Goal: Task Accomplishment & Management: Complete application form

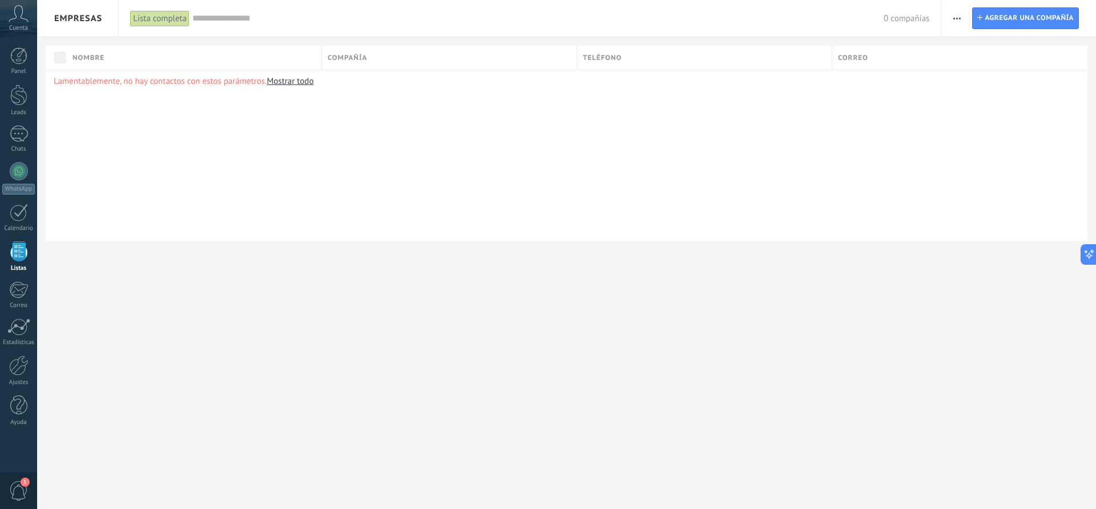
click at [83, 19] on span "Empresas" at bounding box center [78, 18] width 48 height 11
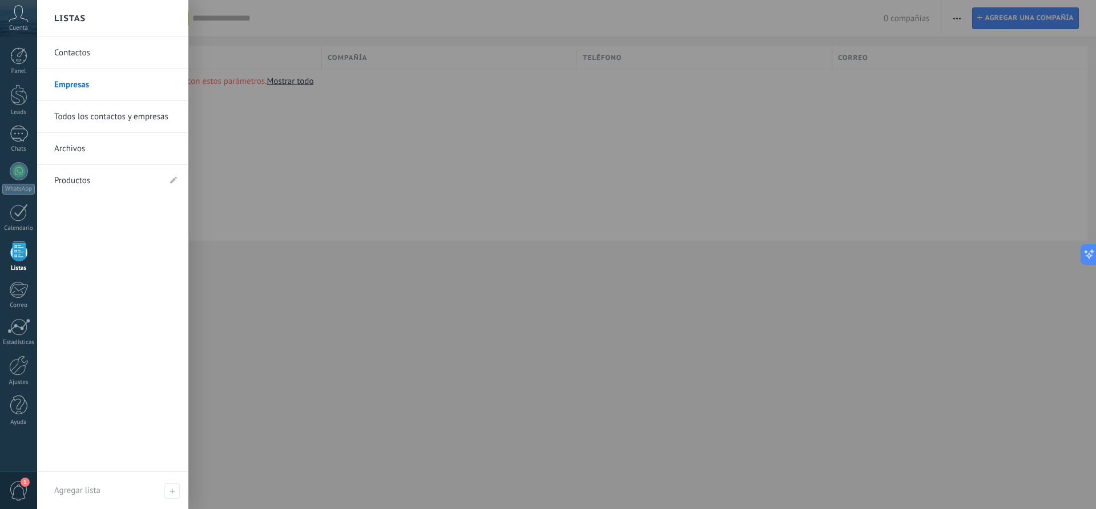
click at [75, 52] on link "Contactos" at bounding box center [115, 53] width 123 height 32
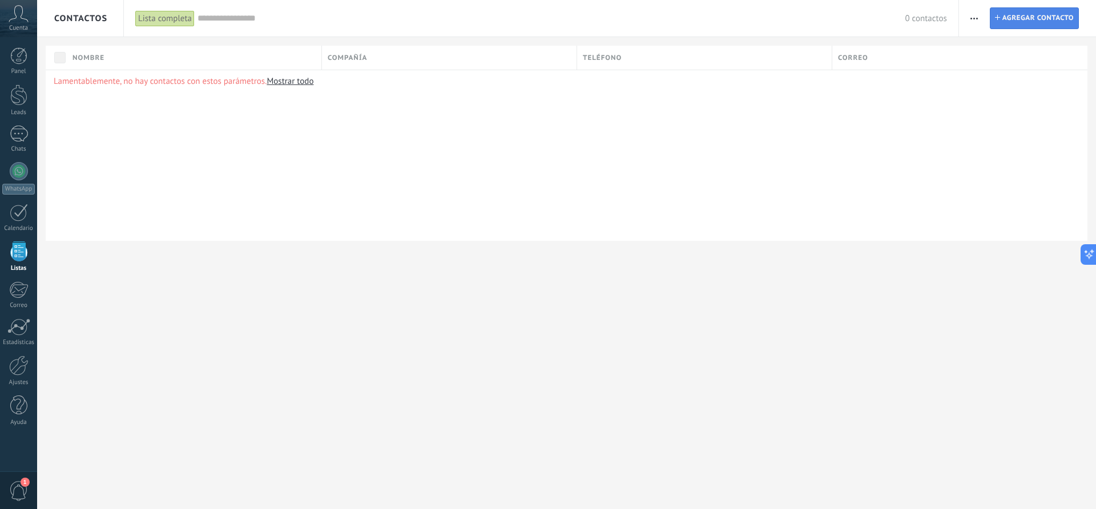
click at [1012, 18] on span "Agregar contacto" at bounding box center [1038, 18] width 71 height 21
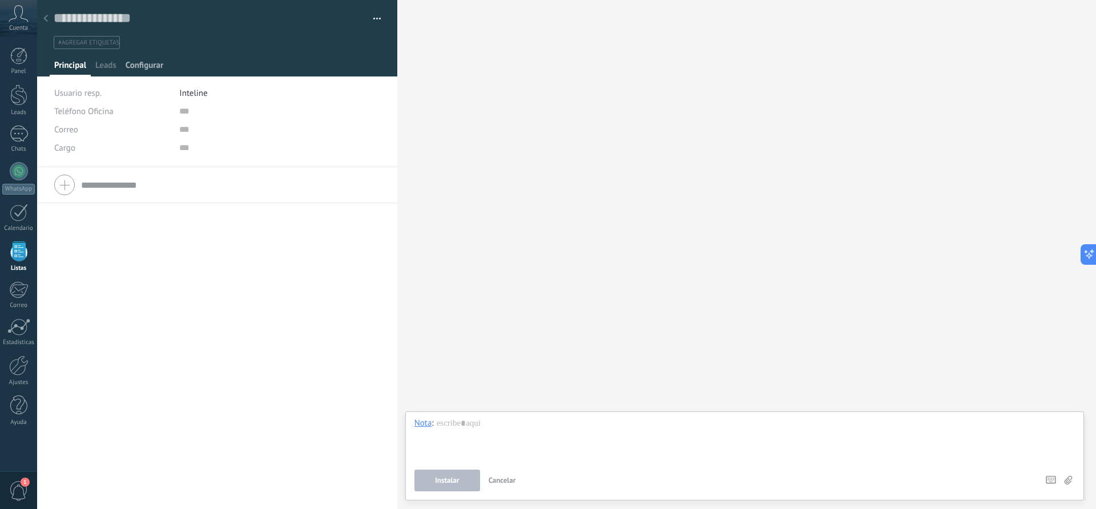
click at [151, 66] on span "Configurar" at bounding box center [145, 68] width 38 height 17
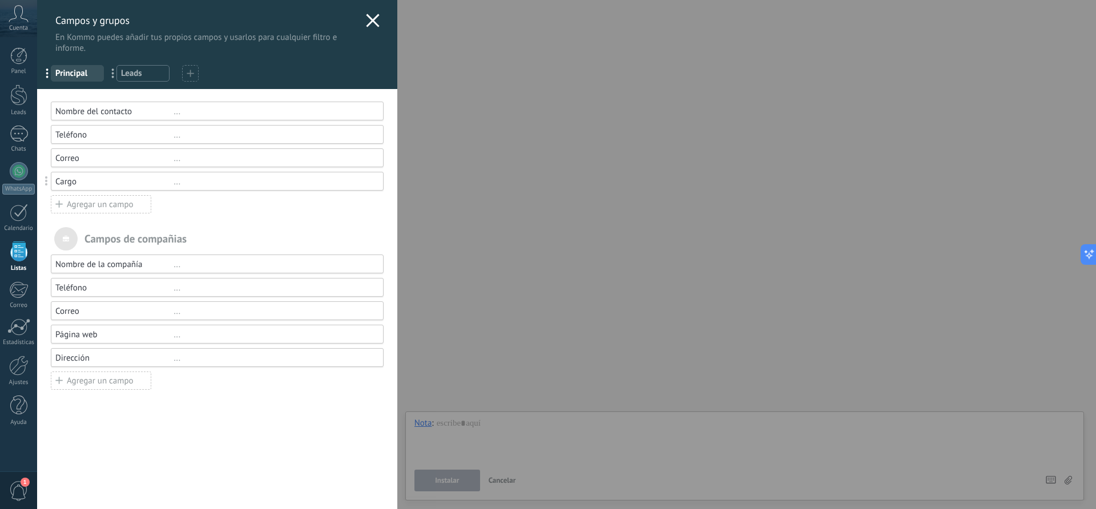
click at [101, 204] on div "Agregar un campo" at bounding box center [101, 204] width 101 height 18
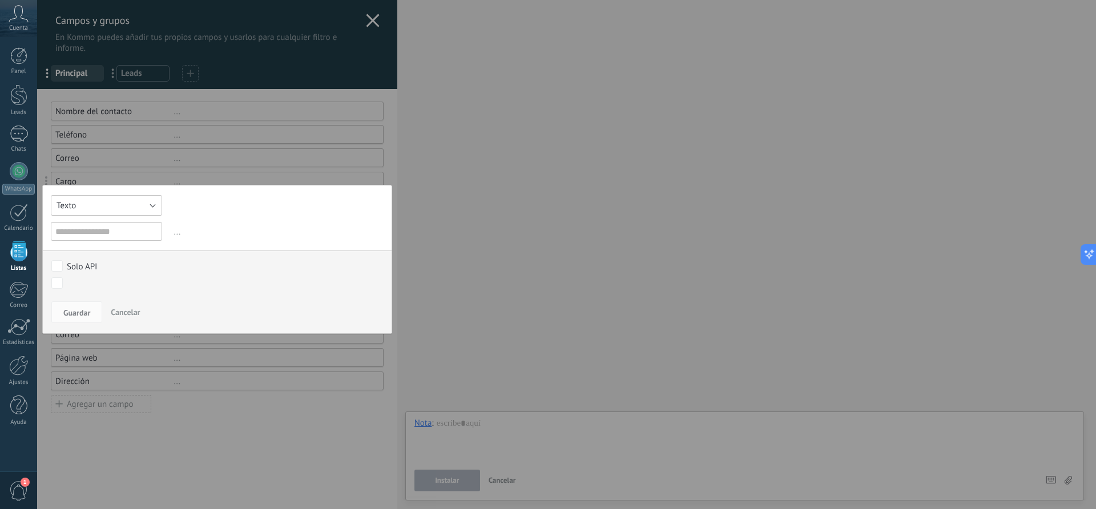
click at [98, 207] on button "Texto" at bounding box center [106, 205] width 111 height 21
click at [77, 208] on span "Texto" at bounding box center [101, 205] width 114 height 11
click at [82, 235] on input "text" at bounding box center [106, 231] width 111 height 19
type input "**"
click at [81, 313] on span "Guardar" at bounding box center [76, 313] width 27 height 8
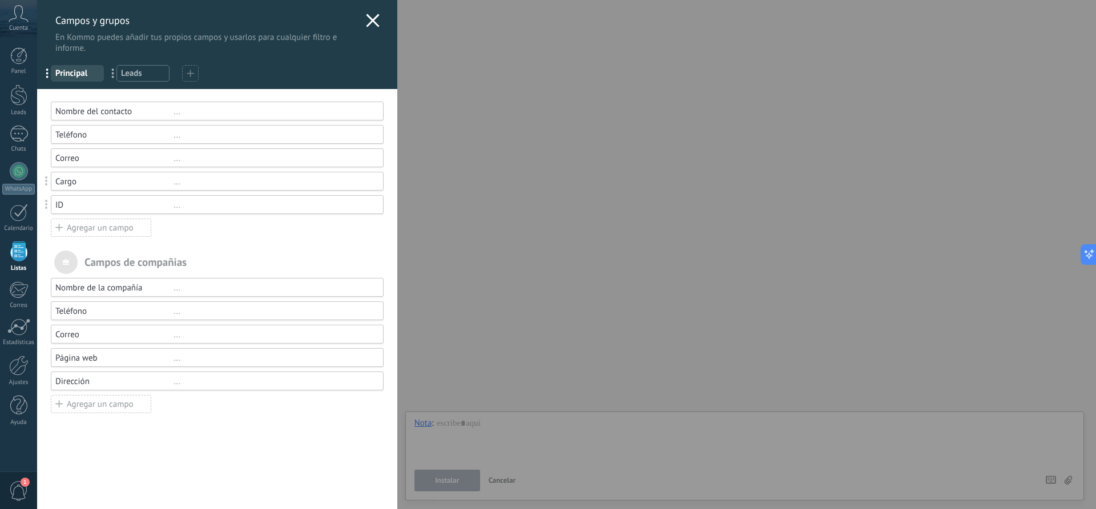
click at [62, 183] on div "Cargo" at bounding box center [114, 181] width 118 height 11
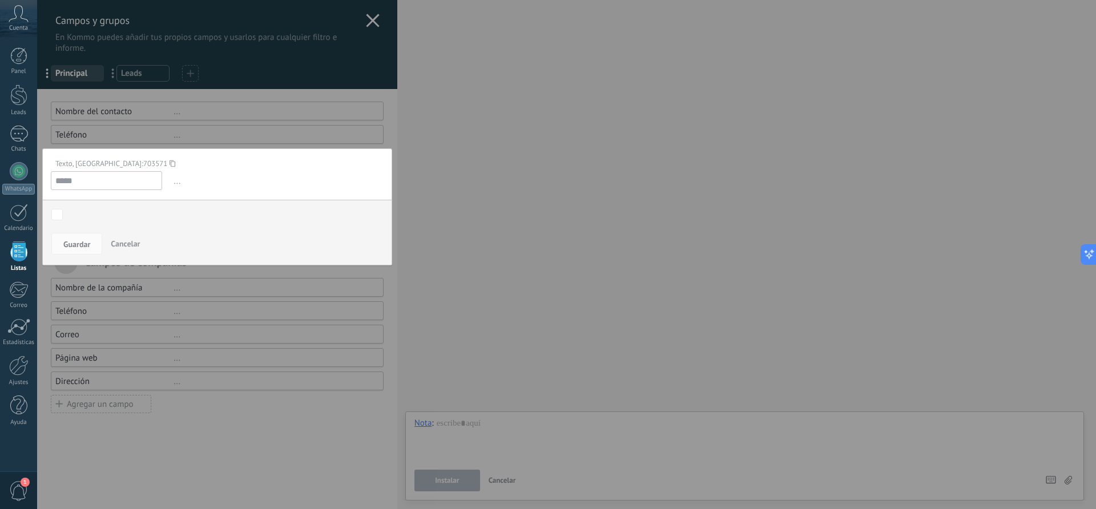
drag, startPoint x: 105, startPoint y: 186, endPoint x: 33, endPoint y: 186, distance: 72.0
click at [37, 186] on div "Campos y grupos En Kommo puedes añadir tus propios campos y usarlos para cualqu…" at bounding box center [566, 254] width 1059 height 509
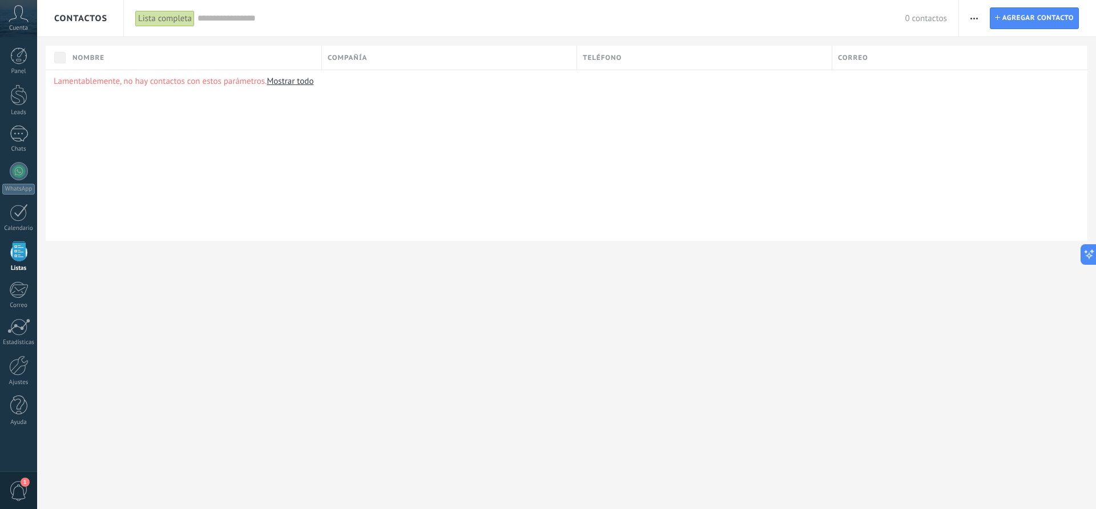
click at [975, 18] on use "button" at bounding box center [974, 19] width 7 height 2
click at [1027, 21] on span "Agregar contacto" at bounding box center [1038, 18] width 71 height 21
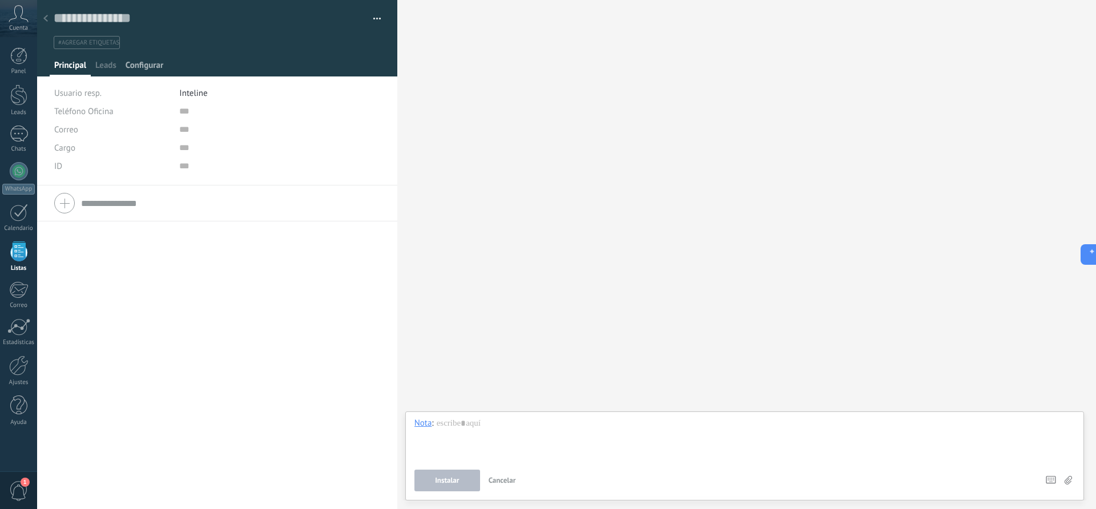
click at [142, 65] on span "Configurar" at bounding box center [145, 68] width 38 height 17
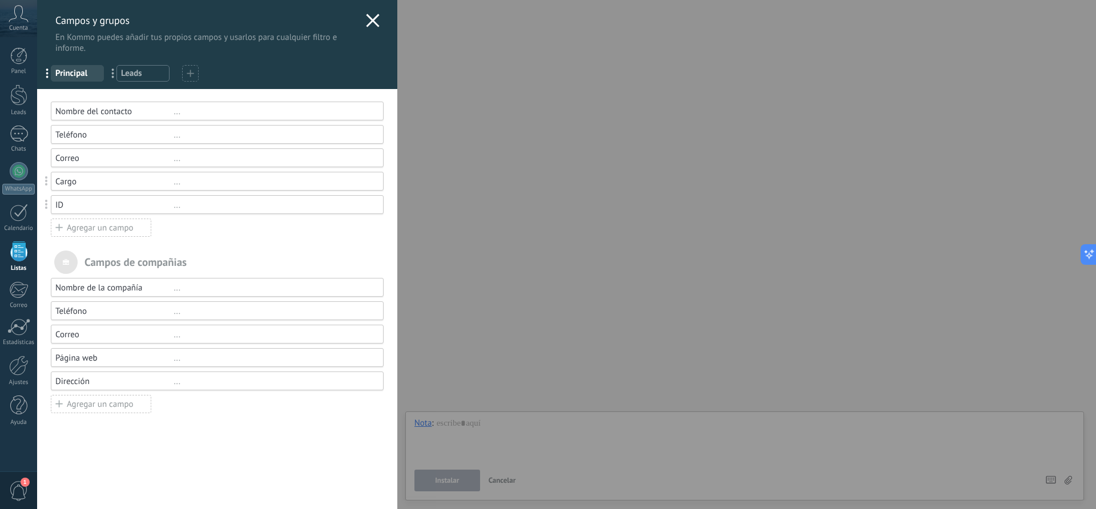
click at [118, 226] on div "Agregar un campo" at bounding box center [101, 228] width 101 height 18
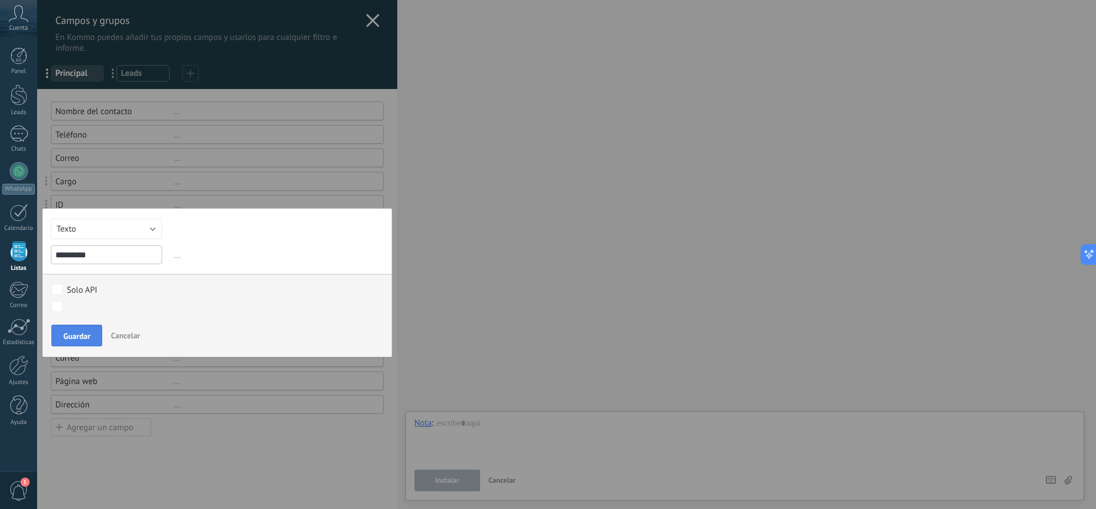
type input "*********"
click at [83, 336] on span "Guardar" at bounding box center [76, 336] width 27 height 8
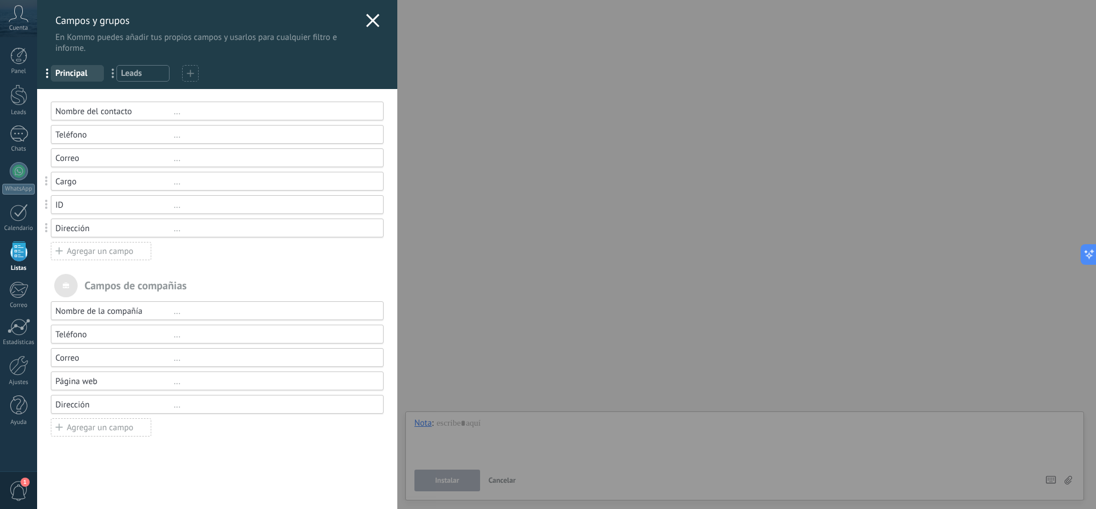
click at [87, 253] on div "Agregar un campo" at bounding box center [101, 251] width 101 height 18
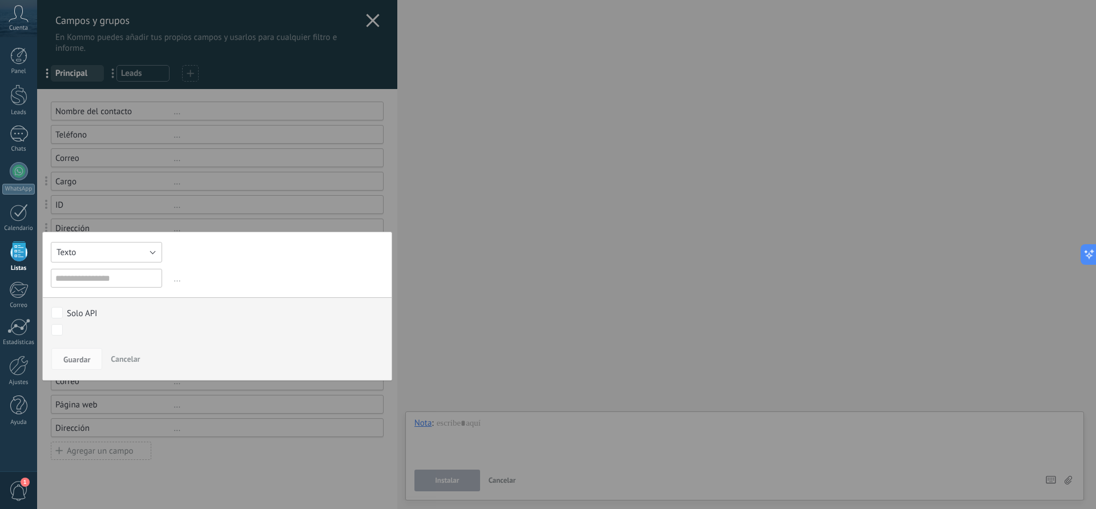
click at [101, 256] on button "Texto" at bounding box center [106, 252] width 111 height 21
click at [90, 275] on span "Número" at bounding box center [101, 272] width 114 height 11
click at [87, 280] on input "text" at bounding box center [106, 278] width 111 height 19
type input "******"
click at [82, 363] on span "Guardar" at bounding box center [76, 360] width 27 height 8
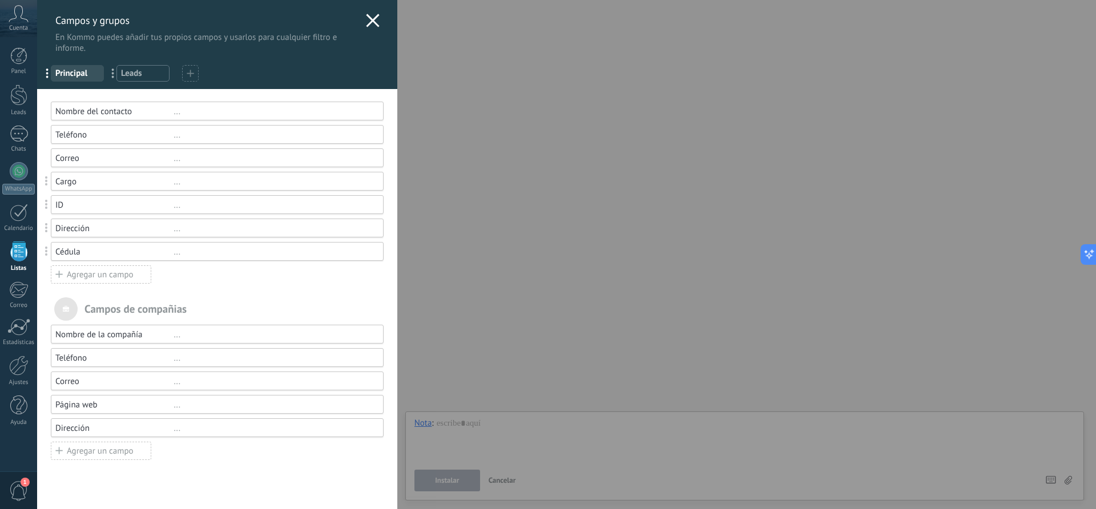
click at [109, 277] on div "Agregar un campo" at bounding box center [101, 275] width 101 height 18
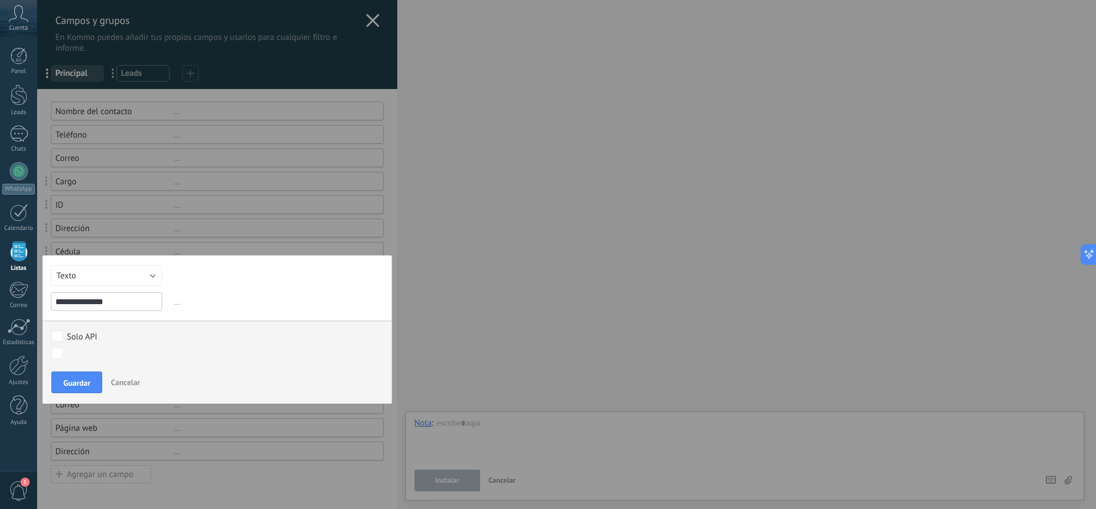
type input "**********"
click at [106, 276] on button "Texto" at bounding box center [106, 276] width 111 height 21
click at [79, 298] on span "Número" at bounding box center [101, 295] width 114 height 11
click at [79, 383] on span "Guardar" at bounding box center [76, 383] width 27 height 8
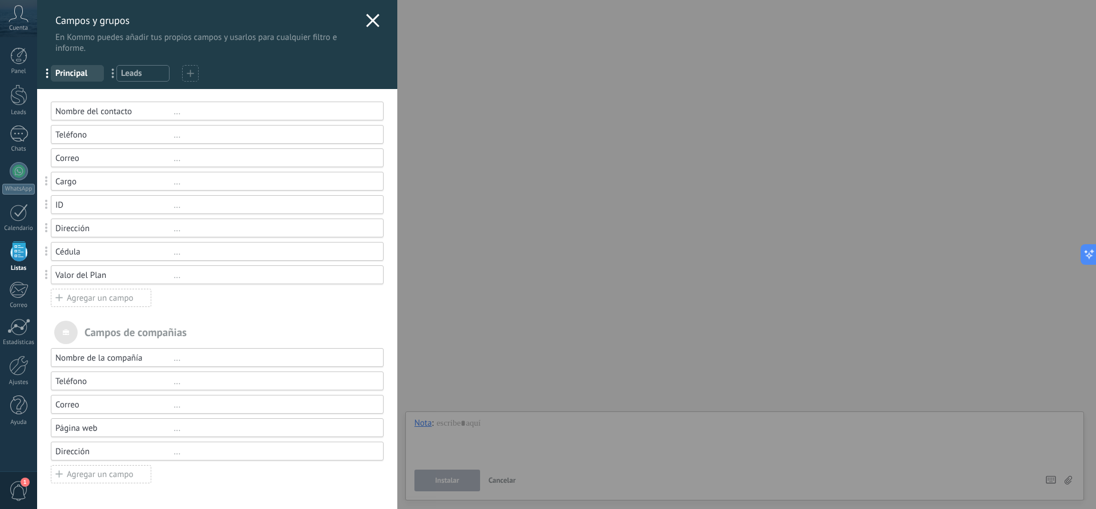
click at [367, 20] on use at bounding box center [372, 20] width 13 height 13
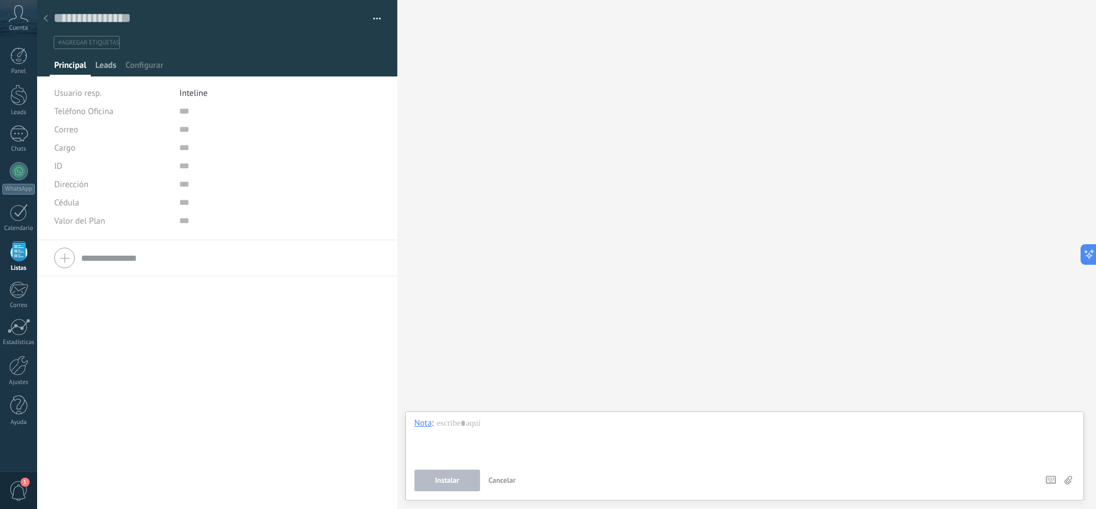
click at [102, 67] on span "Leads" at bounding box center [105, 68] width 21 height 17
click at [62, 63] on span "Principal" at bounding box center [70, 68] width 32 height 17
click at [200, 93] on span "Inteline" at bounding box center [193, 93] width 28 height 11
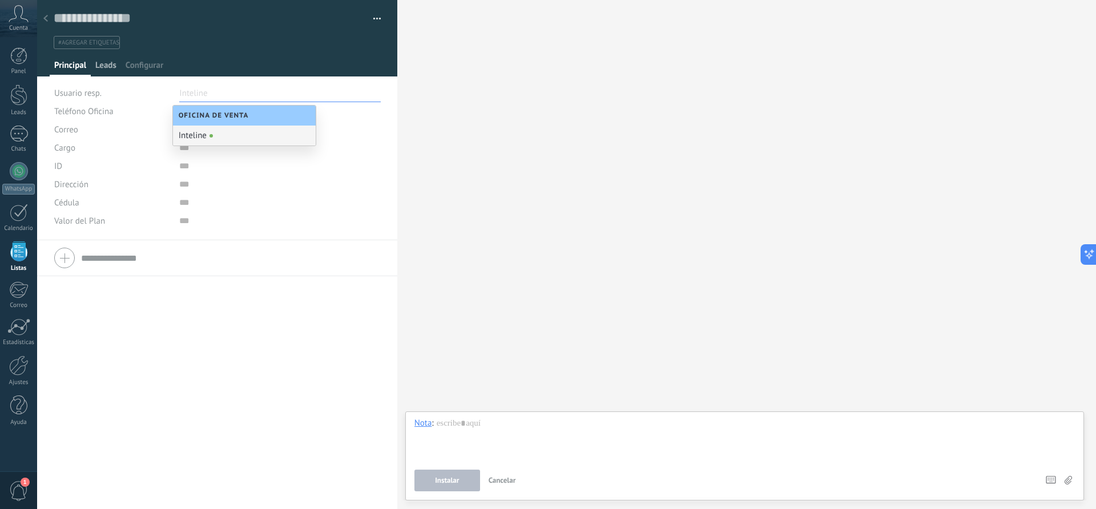
click at [108, 66] on span "Leads" at bounding box center [105, 68] width 21 height 17
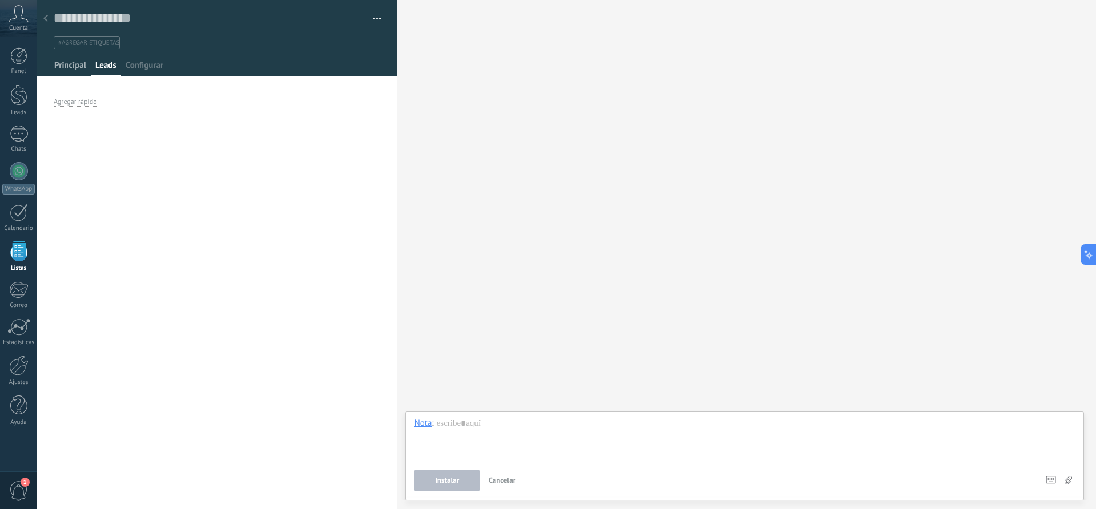
click at [73, 66] on span "Principal" at bounding box center [70, 68] width 32 height 17
click at [144, 66] on span "Configurar" at bounding box center [145, 68] width 38 height 17
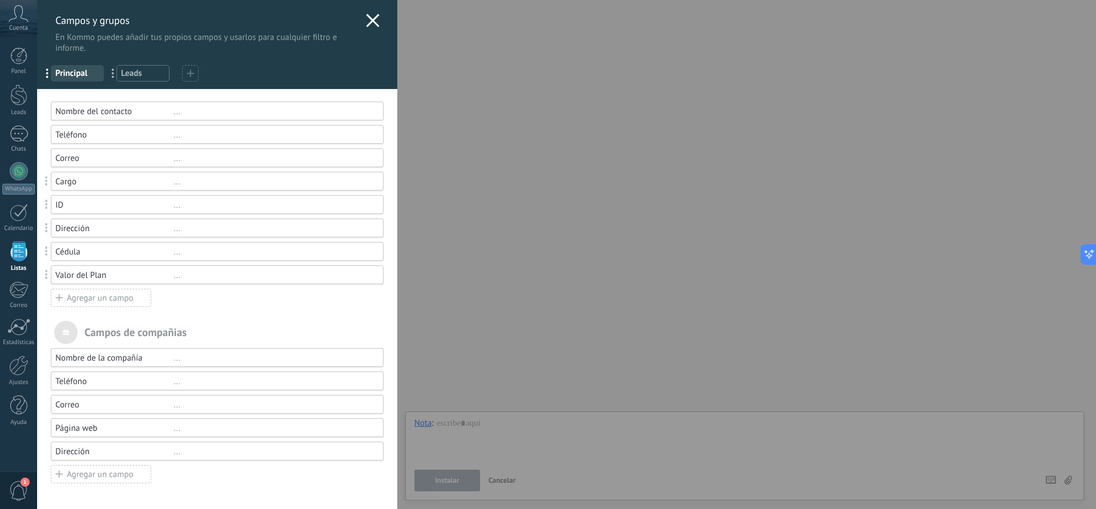
click at [107, 296] on div "Agregar un campo" at bounding box center [101, 298] width 101 height 18
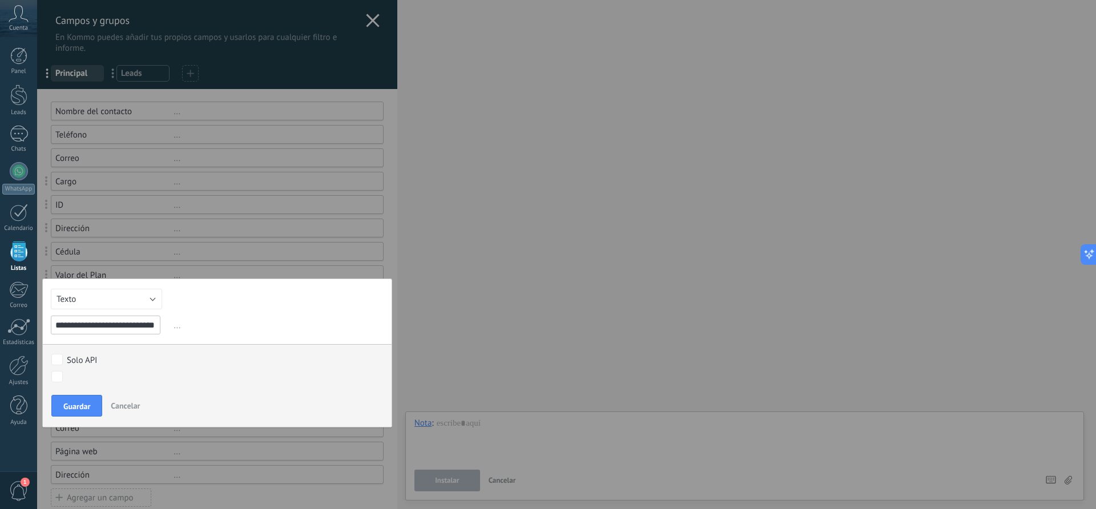
scroll to position [0, 12]
type input "**********"
click at [81, 412] on button "Guardar" at bounding box center [76, 406] width 51 height 22
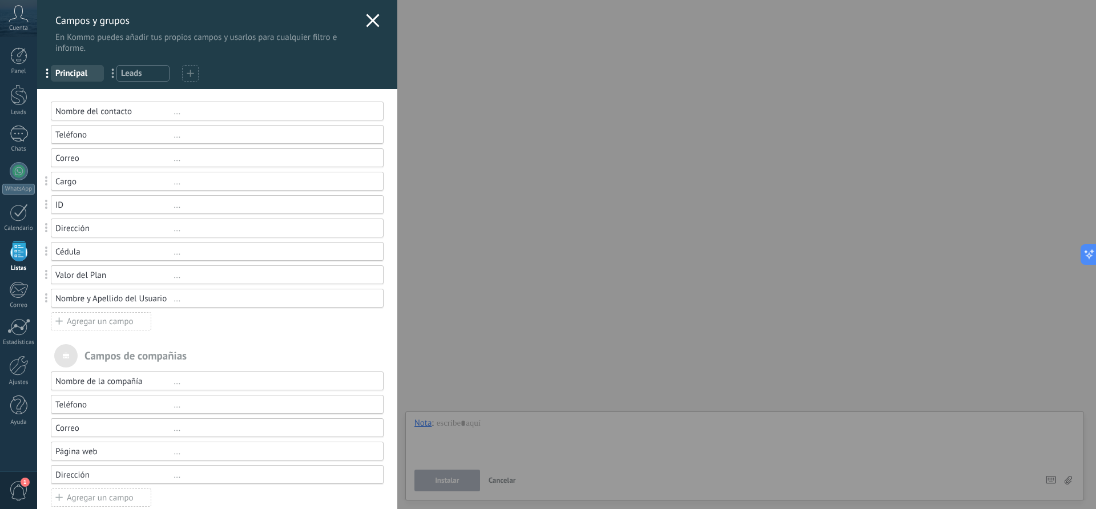
click at [367, 22] on use at bounding box center [372, 20] width 13 height 13
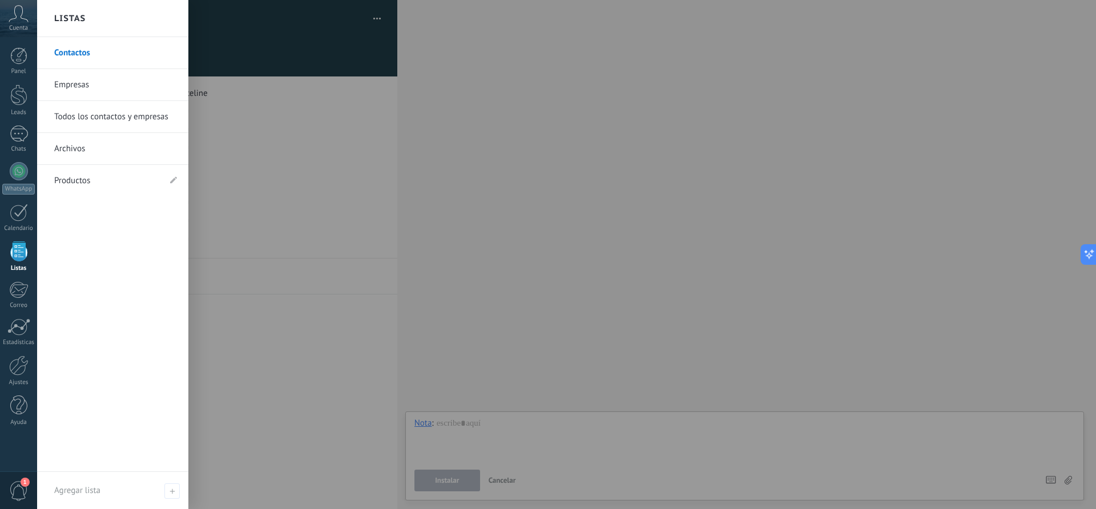
click at [11, 250] on div at bounding box center [18, 252] width 17 height 20
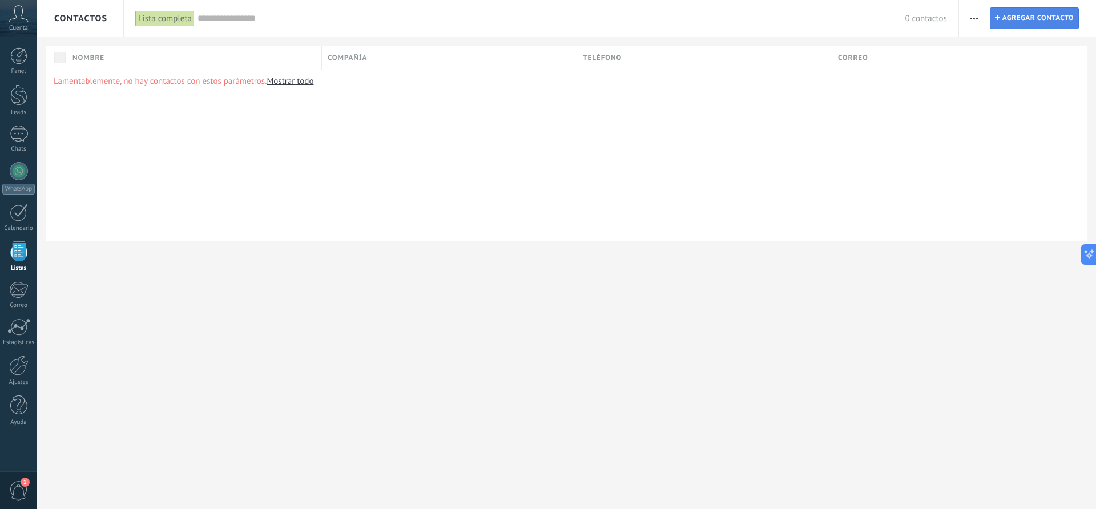
click at [1033, 21] on span "Agregar contacto" at bounding box center [1038, 18] width 71 height 21
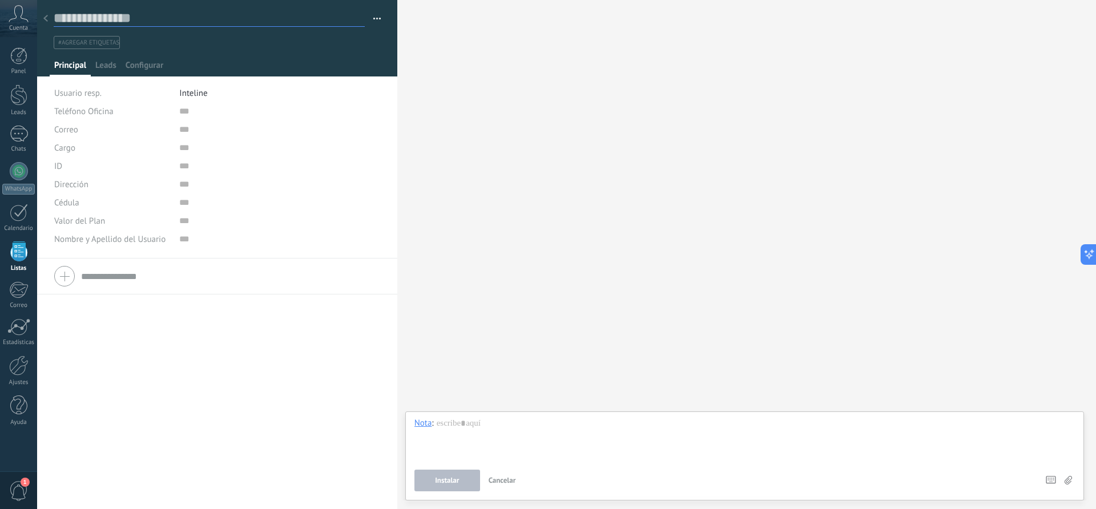
click at [129, 20] on input "text" at bounding box center [209, 18] width 311 height 17
type input "**********"
click at [181, 113] on input "text" at bounding box center [264, 111] width 171 height 18
type input "**********"
click at [181, 186] on input "text" at bounding box center [264, 184] width 171 height 18
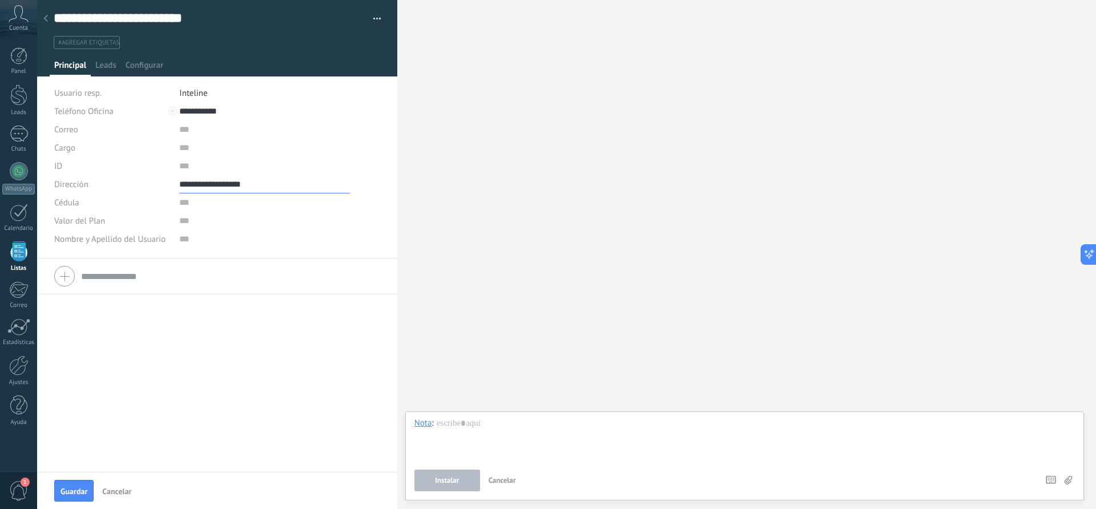
type input "**********"
click at [181, 168] on input "text" at bounding box center [264, 166] width 171 height 18
type input "******"
click at [179, 224] on input "numeric" at bounding box center [264, 221] width 171 height 18
type input "*****"
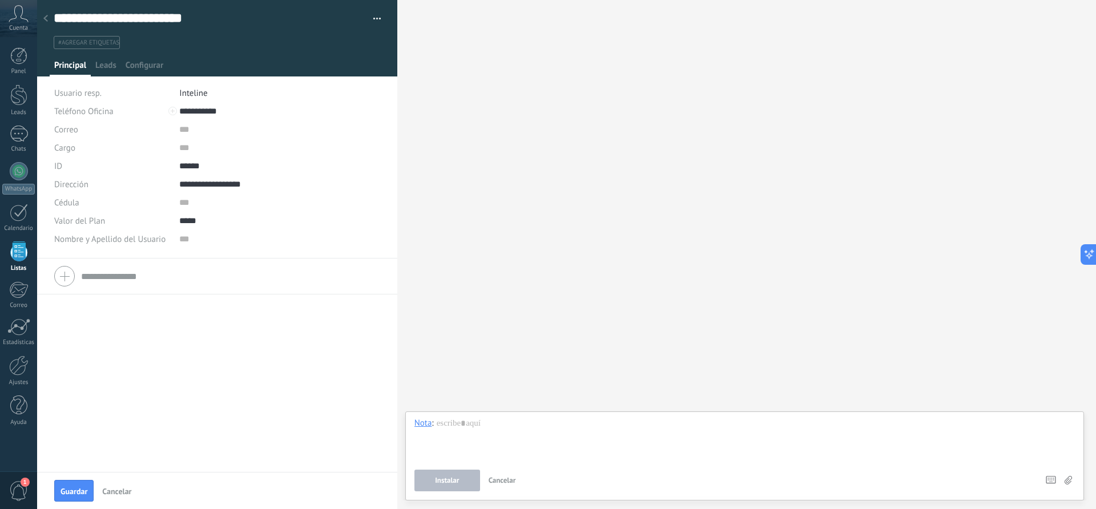
click at [475, 296] on div "Buscar Carga más Participantes:" at bounding box center [746, 254] width 699 height 509
click at [179, 204] on input "numeric" at bounding box center [264, 203] width 171 height 18
type input "**********"
click at [77, 494] on span "Guardar" at bounding box center [74, 492] width 27 height 8
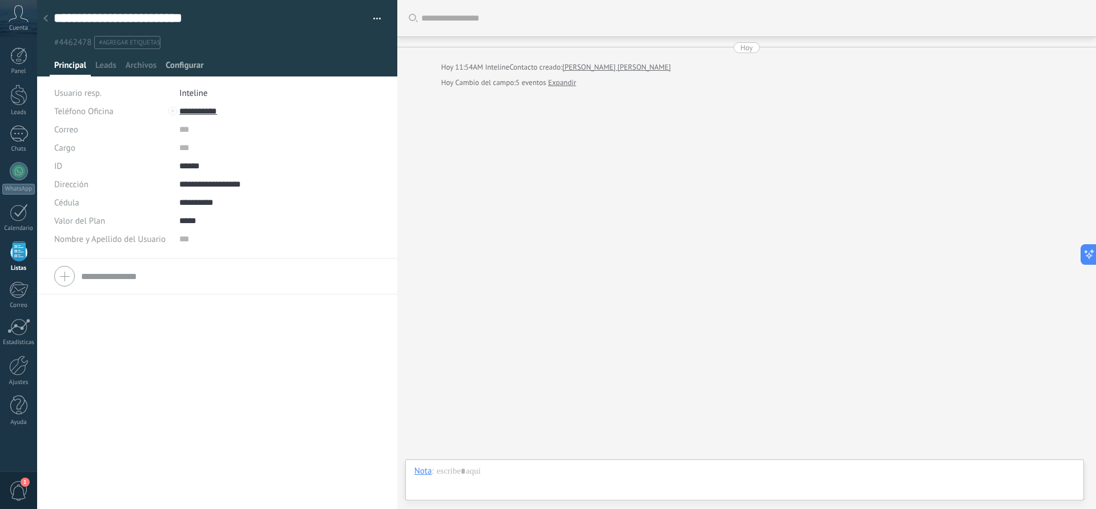
click at [187, 66] on span "Configurar" at bounding box center [185, 68] width 38 height 17
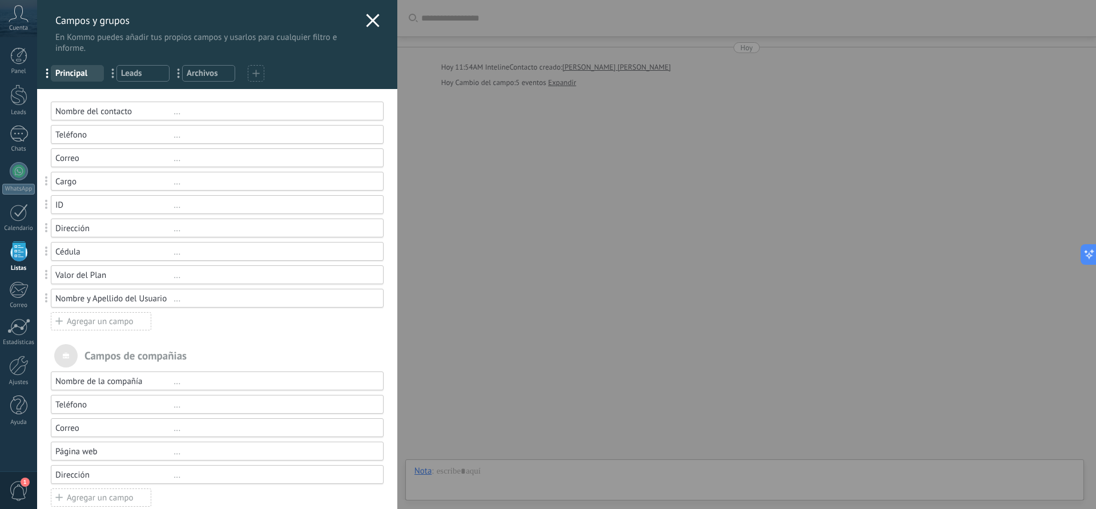
click at [81, 208] on div "ID" at bounding box center [114, 205] width 118 height 11
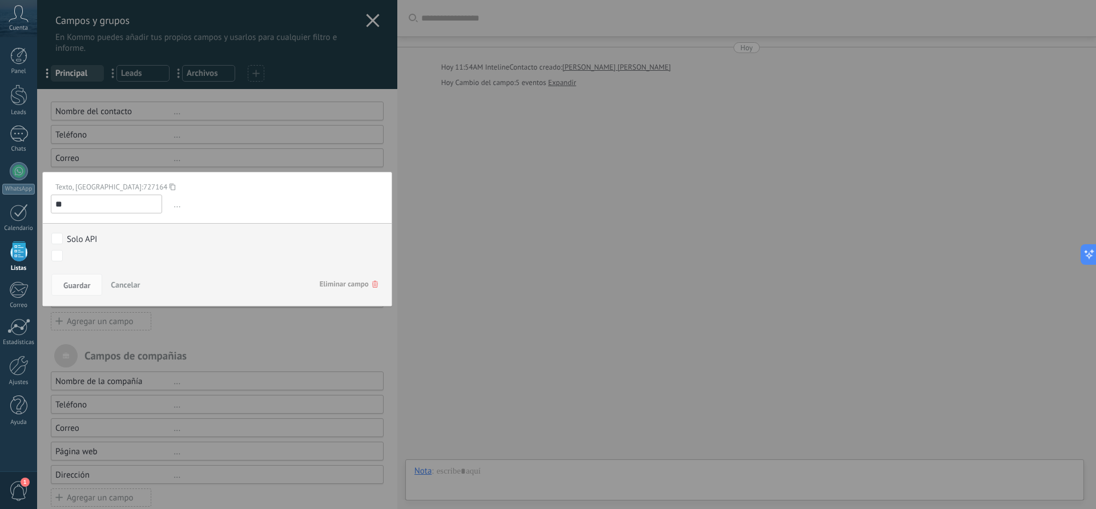
click at [448, 260] on div "Campos y grupos En Kommo puedes añadir tus propios campos y usarlos para cualqu…" at bounding box center [566, 254] width 1059 height 509
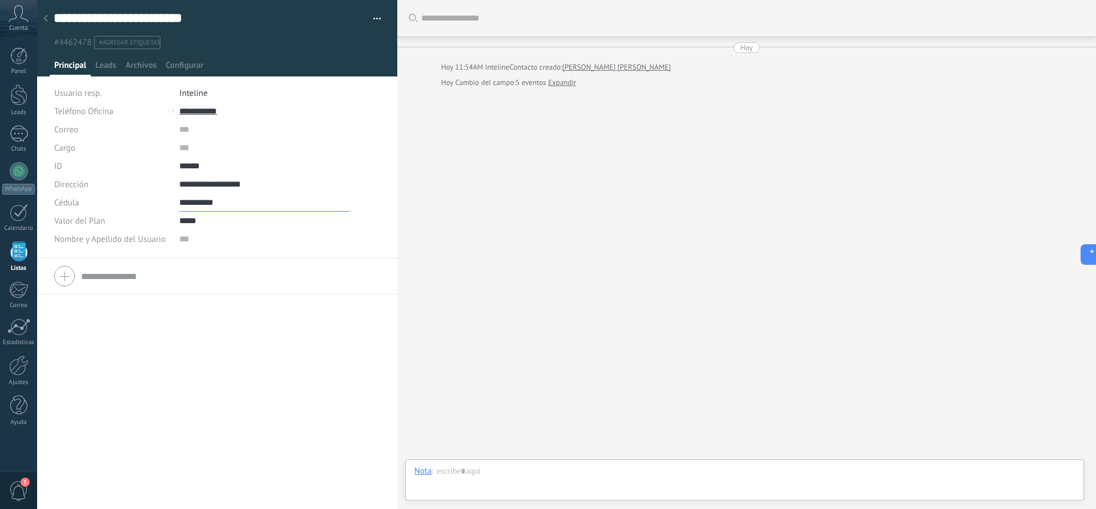
click at [186, 207] on input "numeric" at bounding box center [264, 203] width 171 height 18
click at [183, 63] on span "Configurar" at bounding box center [185, 68] width 38 height 17
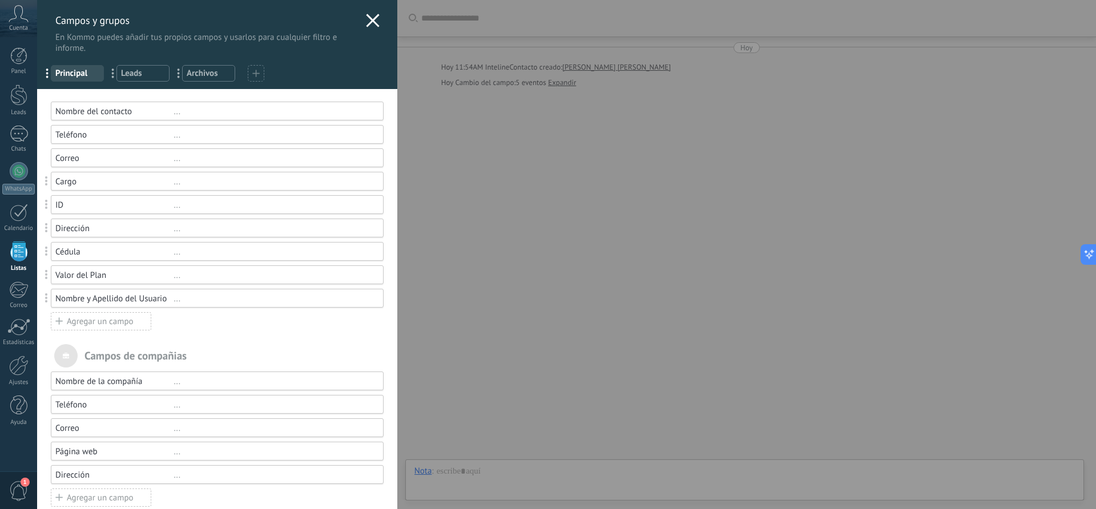
click at [106, 327] on div "Agregar un campo" at bounding box center [101, 321] width 101 height 18
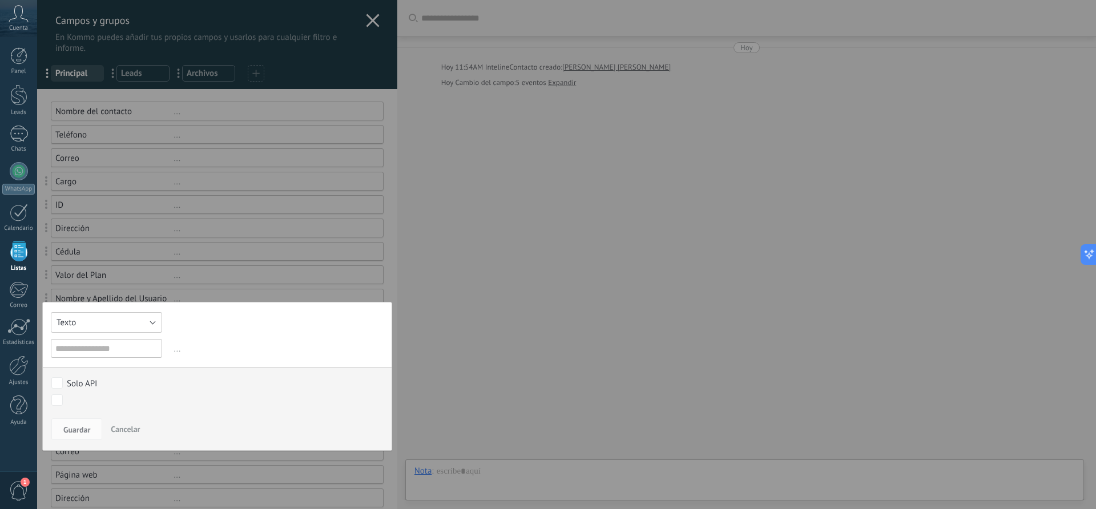
click at [106, 327] on button "Texto" at bounding box center [106, 322] width 111 height 21
click at [513, 298] on div "Campos y grupos En Kommo puedes añadir tus propios campos y usarlos para cualqu…" at bounding box center [566, 254] width 1059 height 509
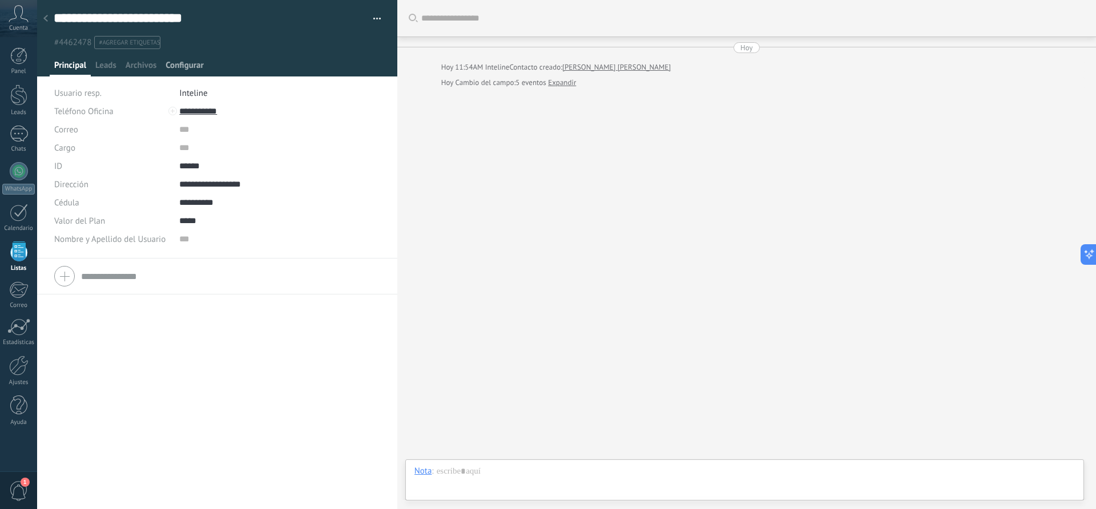
click at [187, 68] on span "Configurar" at bounding box center [185, 68] width 38 height 17
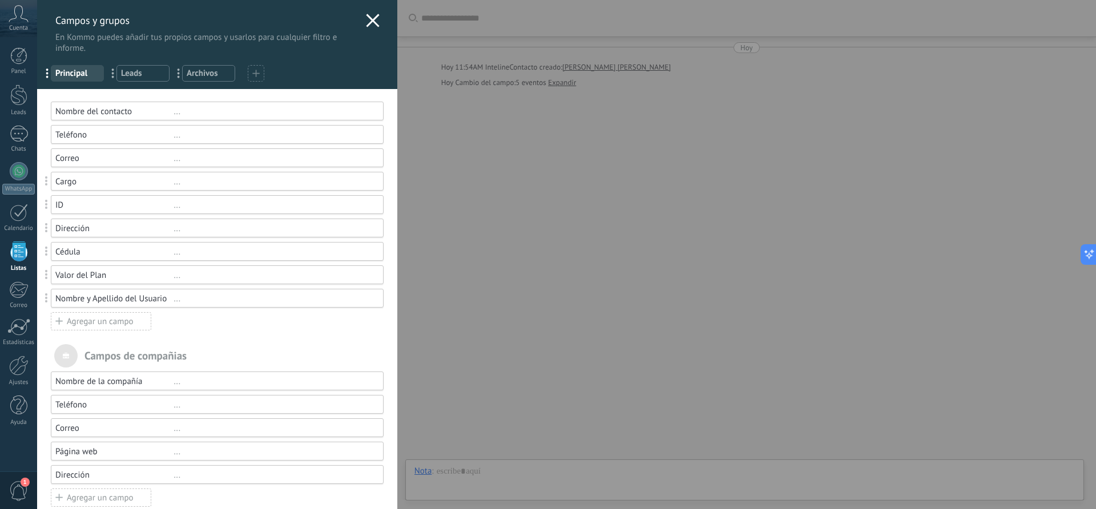
click at [90, 210] on div "ID" at bounding box center [114, 205] width 118 height 11
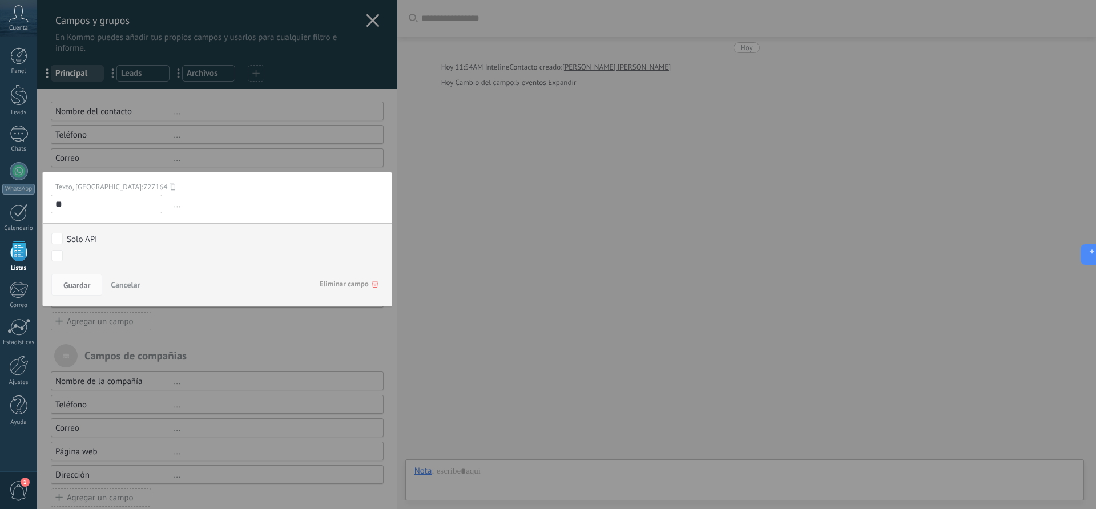
click at [176, 207] on span "..." at bounding box center [278, 204] width 212 height 19
